Goal: Task Accomplishment & Management: Use online tool/utility

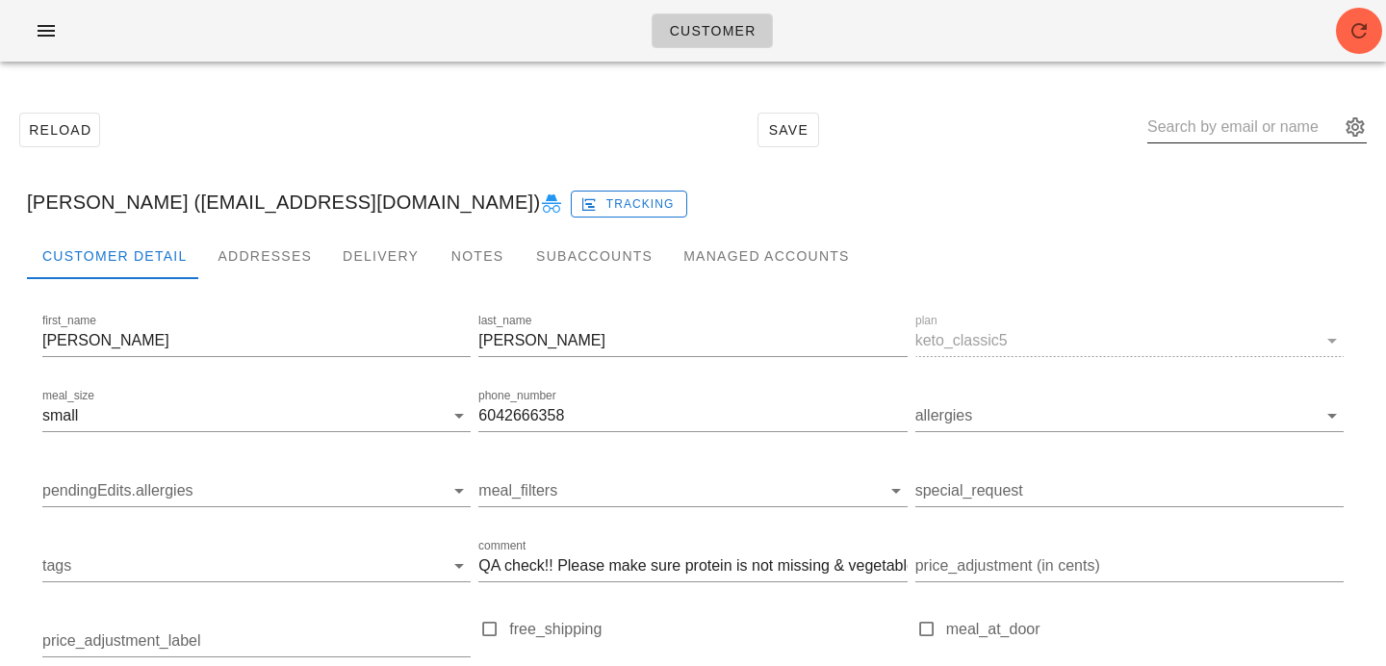
click at [1235, 122] on input "text" at bounding box center [1243, 127] width 192 height 31
paste input "[EMAIL_ADDRESS][DOMAIN_NAME]"
type input "[EMAIL_ADDRESS][DOMAIN_NAME]"
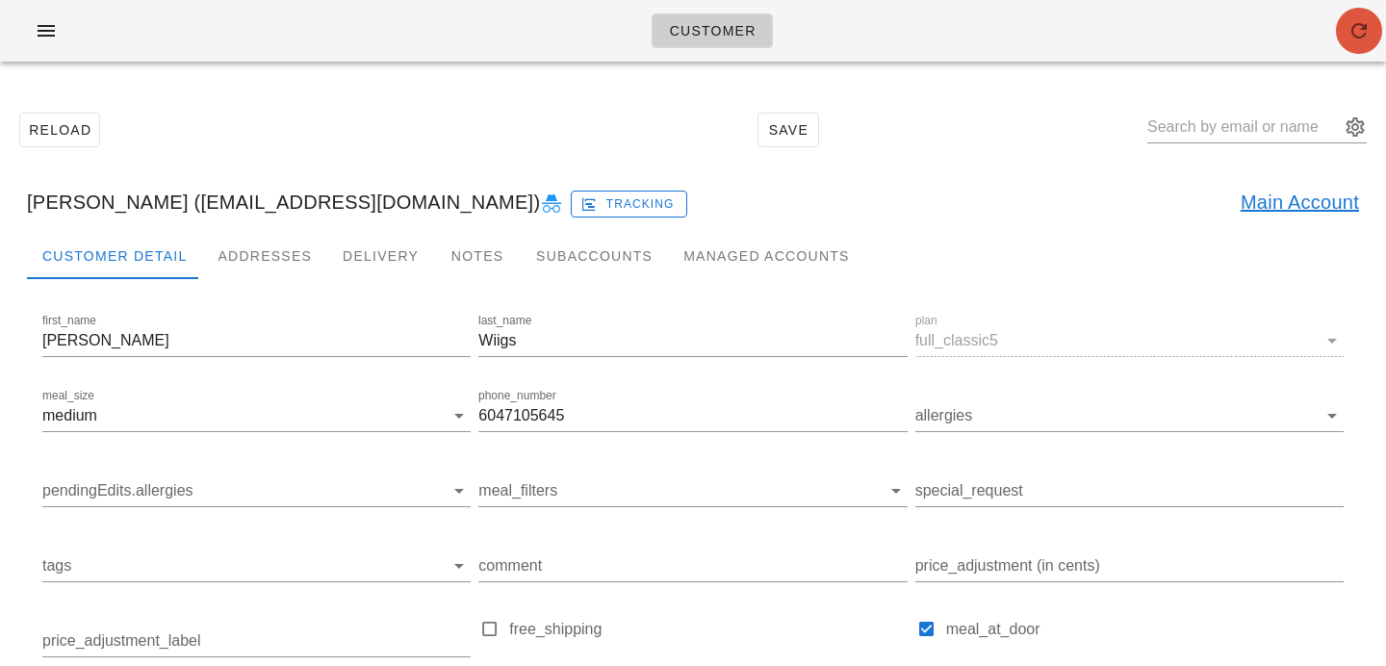
click at [1379, 36] on span "button" at bounding box center [1359, 30] width 46 height 23
click at [1295, 194] on link "Main Account" at bounding box center [1300, 202] width 118 height 31
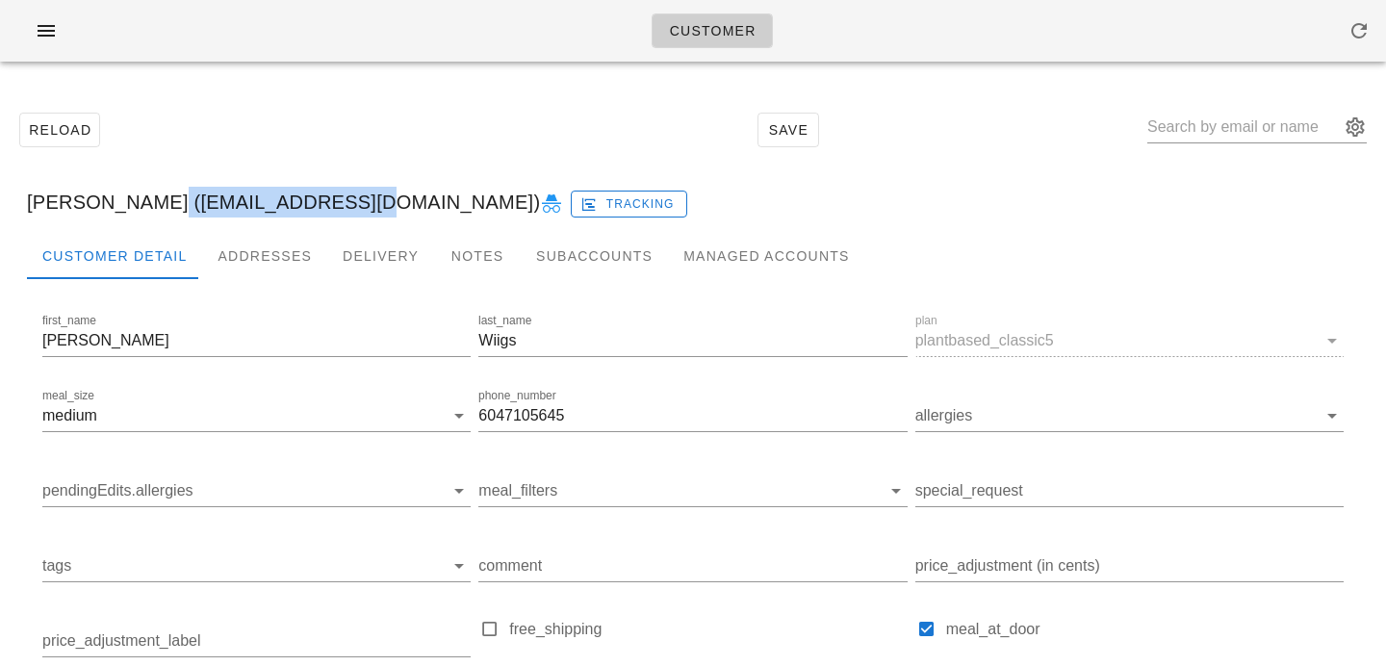
drag, startPoint x: 139, startPoint y: 201, endPoint x: 334, endPoint y: 201, distance: 195.4
click at [335, 203] on div "Matt Wiigs (matt953@outlook.com) Tracking" at bounding box center [693, 202] width 1363 height 62
copy div "matt953@outlook.com"
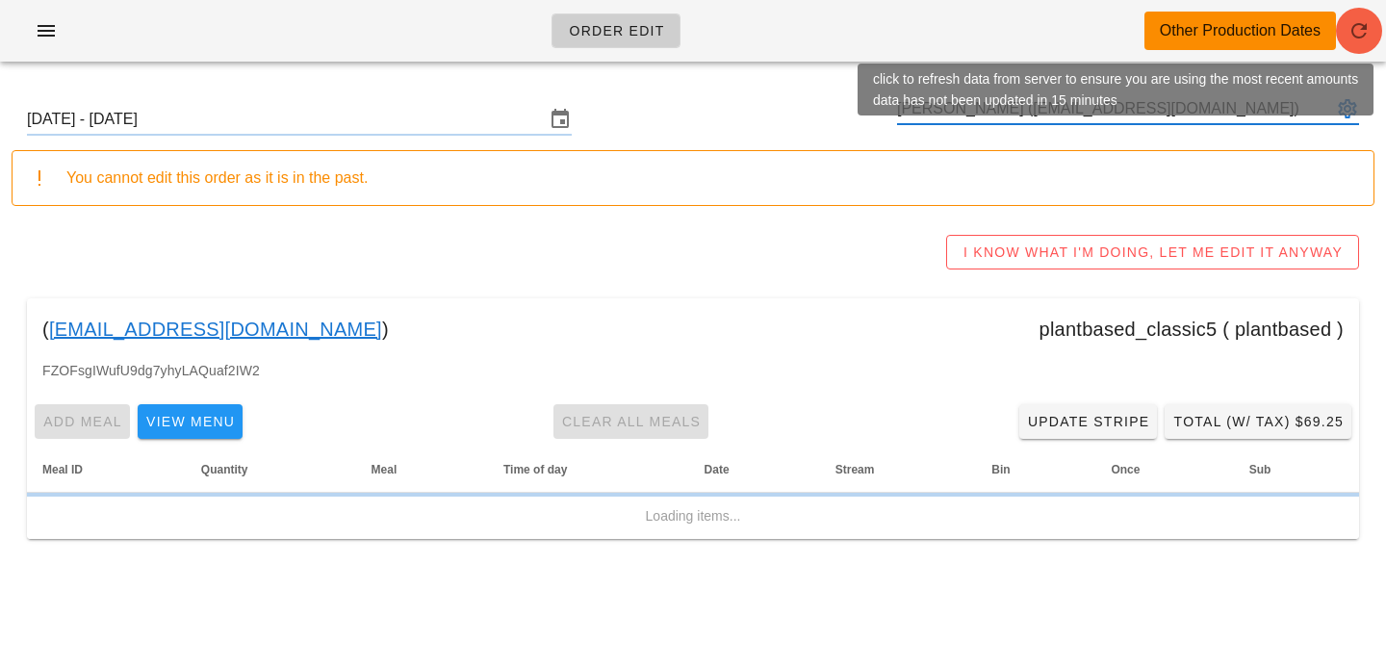
type input "[PERSON_NAME] ([EMAIL_ADDRESS][DOMAIN_NAME])"
click at [1363, 38] on icon "button" at bounding box center [1358, 30] width 23 height 23
